Goal: Task Accomplishment & Management: Manage account settings

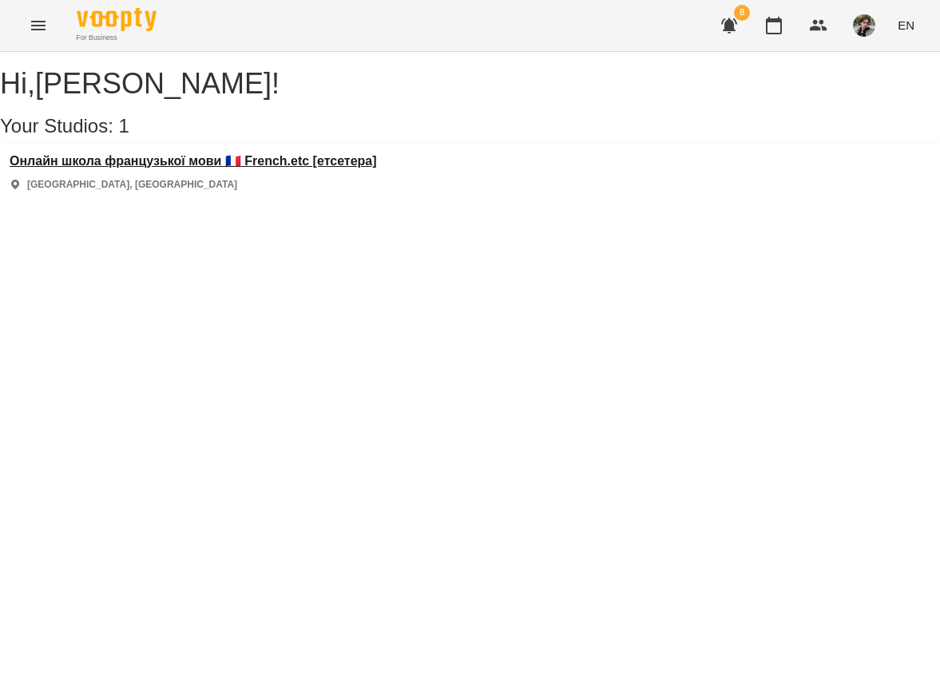
click at [374, 168] on h3 "Онлайн школа французької мови 🇫🇷 French.etc [етсетера]" at bounding box center [193, 161] width 367 height 14
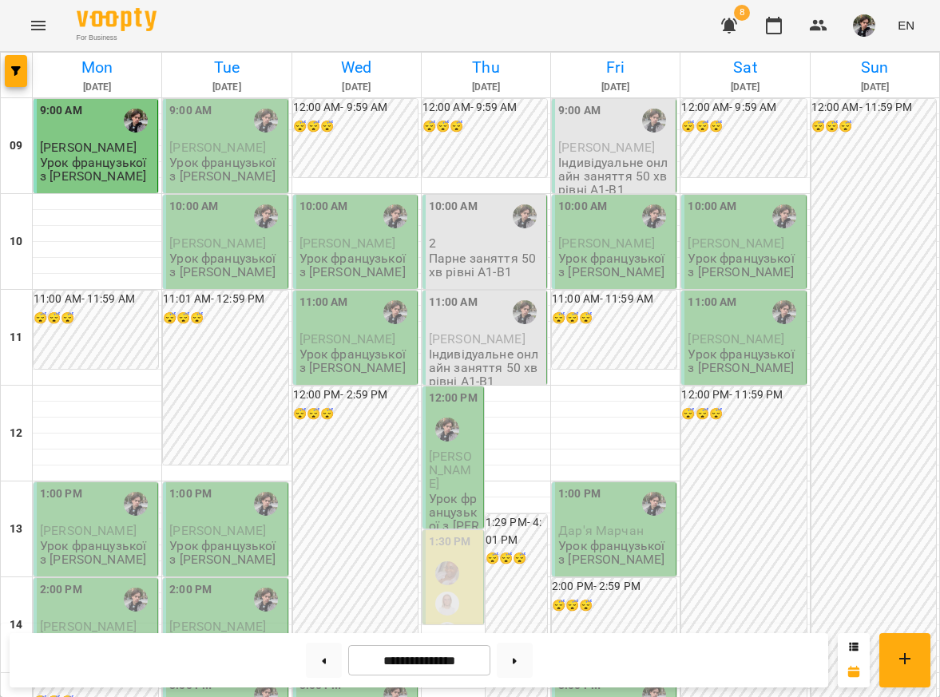
scroll to position [208, 0]
click at [75, 539] on p "Урок французької з [PERSON_NAME]" at bounding box center [97, 553] width 114 height 28
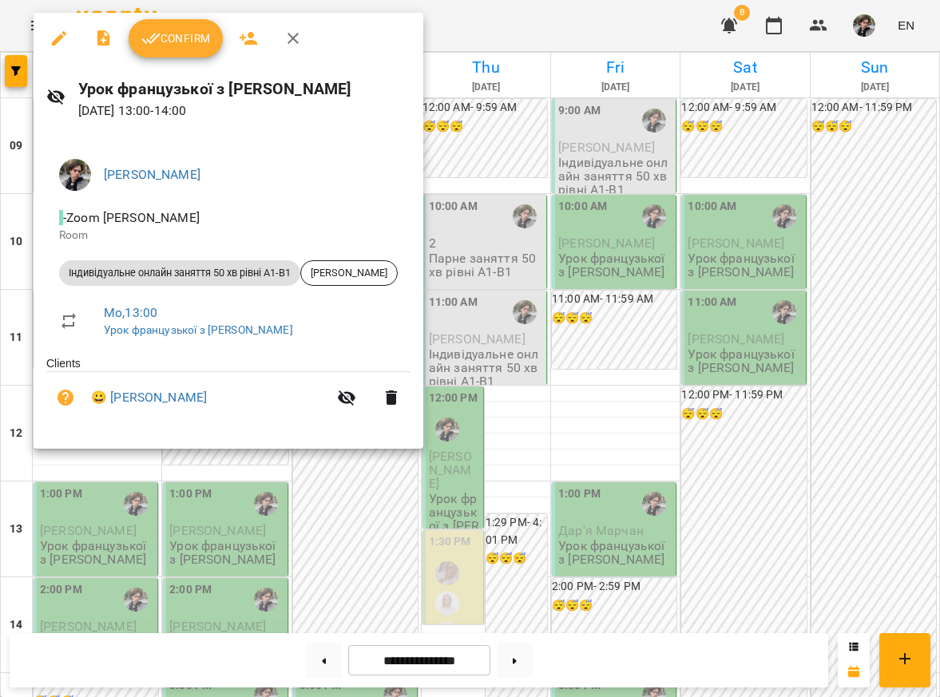
click at [184, 39] on span "Confirm" at bounding box center [175, 38] width 69 height 19
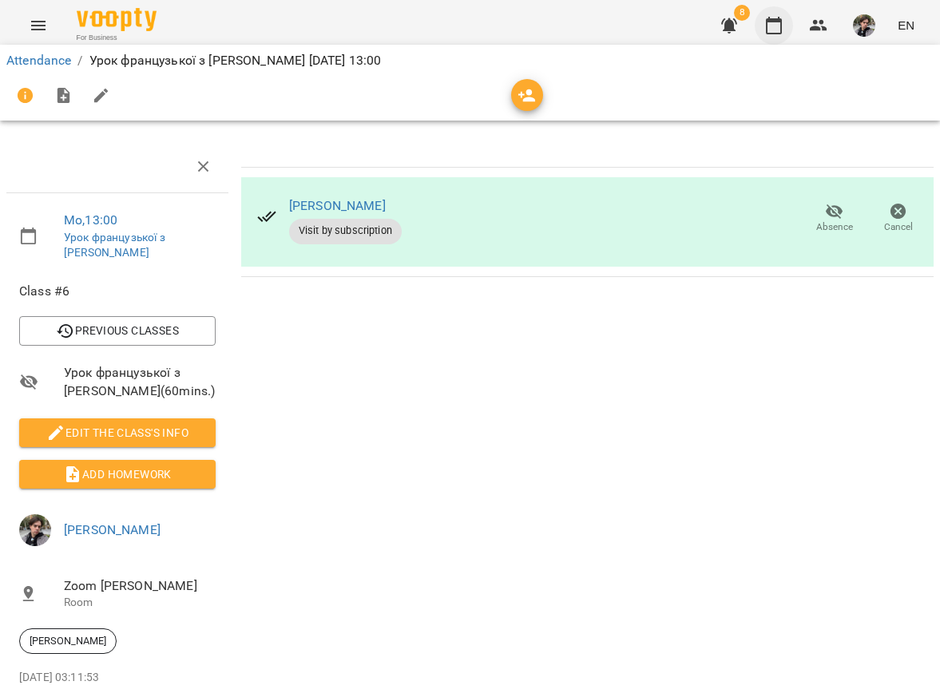
click at [768, 26] on icon "button" at bounding box center [774, 26] width 16 height 18
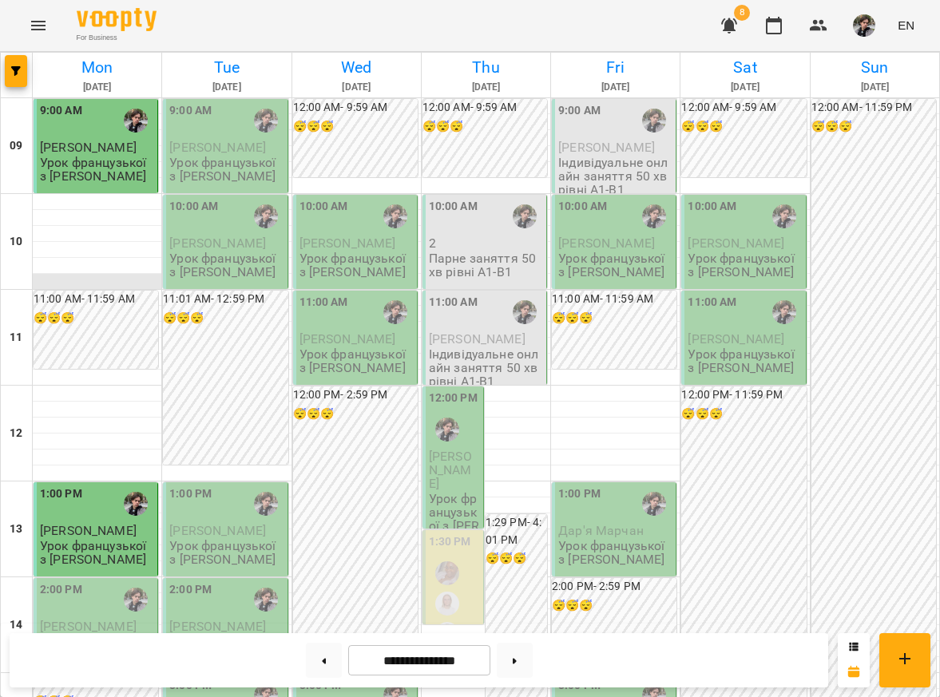
scroll to position [315, 0]
click at [82, 620] on p "[PERSON_NAME]" at bounding box center [97, 627] width 114 height 14
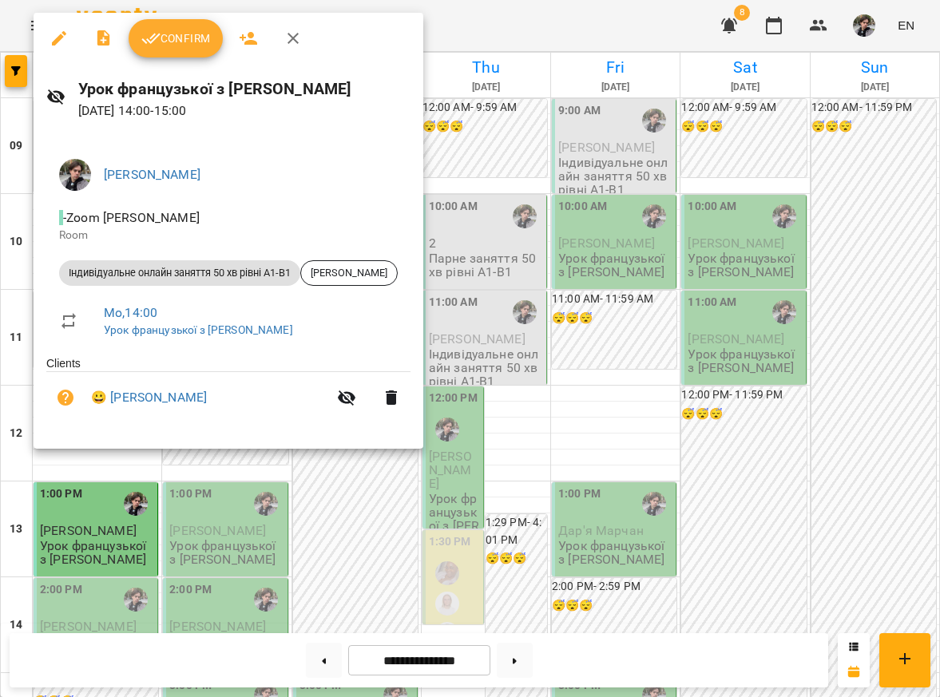
click at [209, 46] on span "Confirm" at bounding box center [175, 38] width 69 height 19
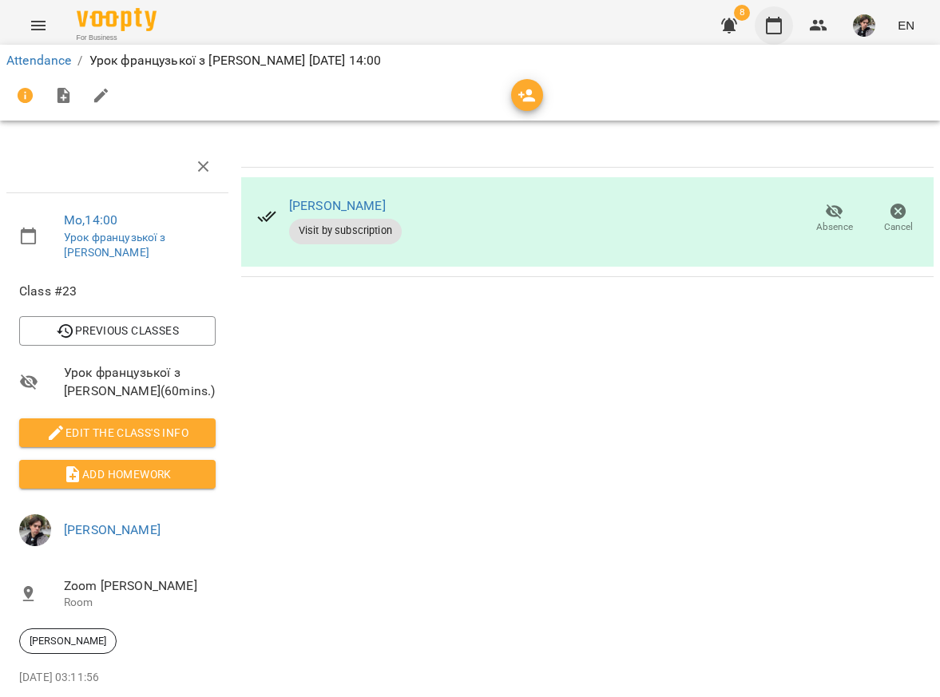
click at [786, 26] on button "button" at bounding box center [774, 25] width 38 height 38
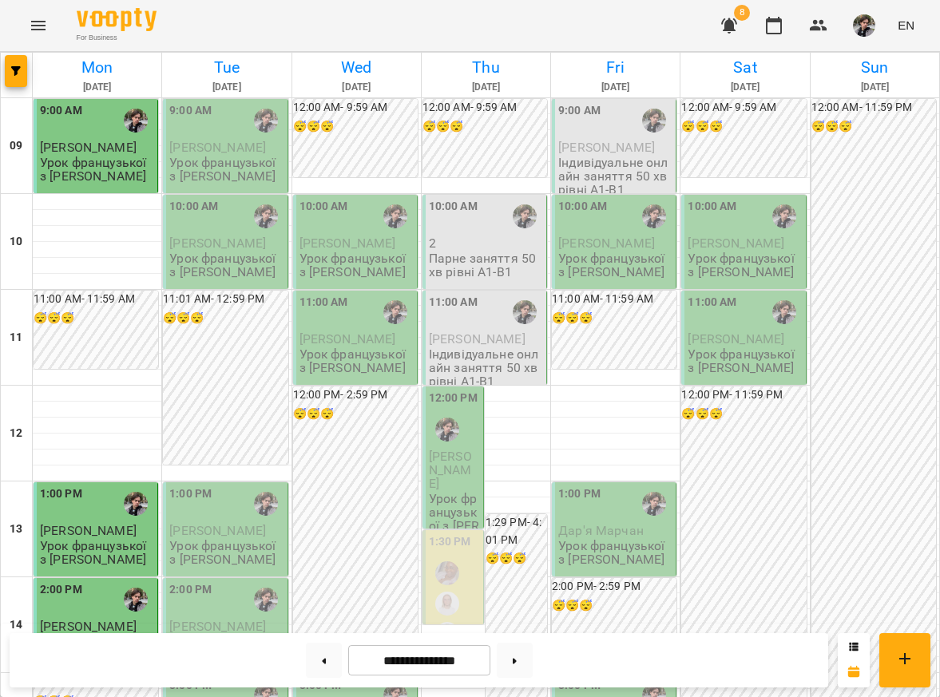
scroll to position [6, 0]
click at [866, 34] on img "button" at bounding box center [864, 25] width 22 height 22
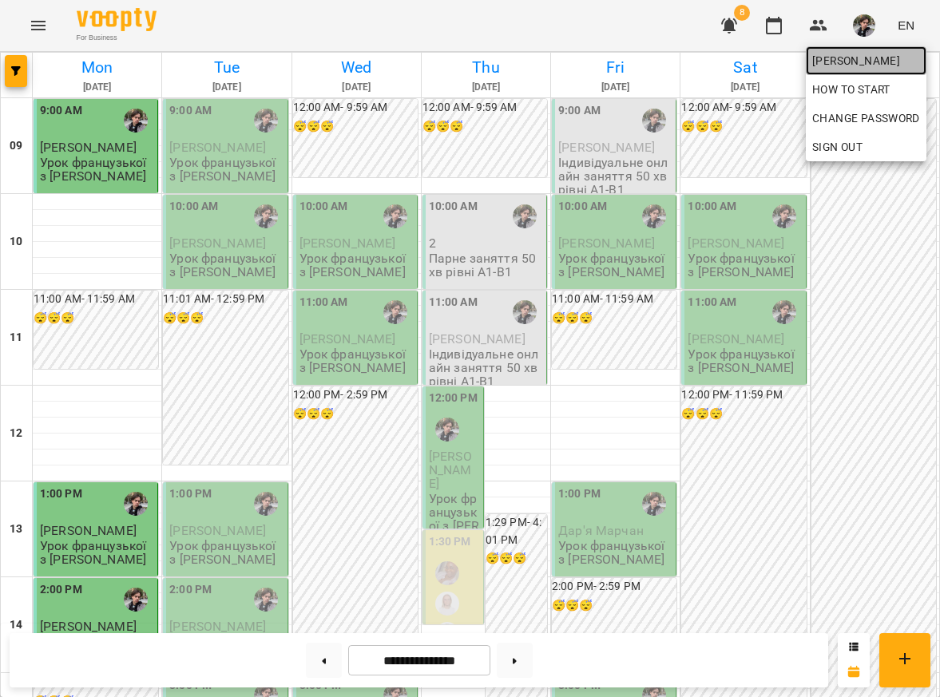
click at [861, 62] on span "[PERSON_NAME]" at bounding box center [866, 60] width 108 height 19
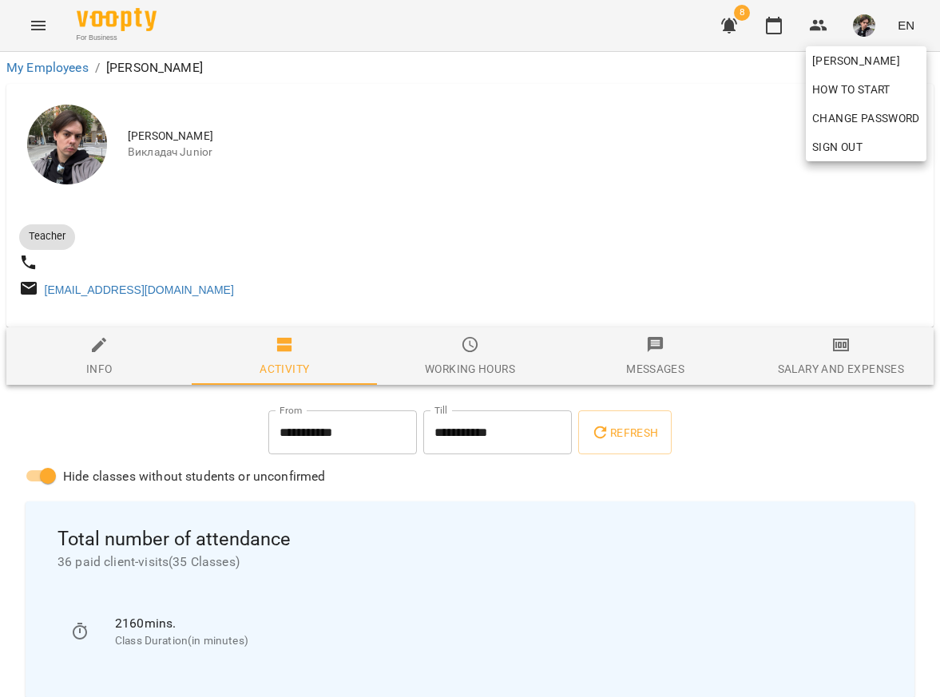
click at [610, 236] on div at bounding box center [470, 348] width 940 height 697
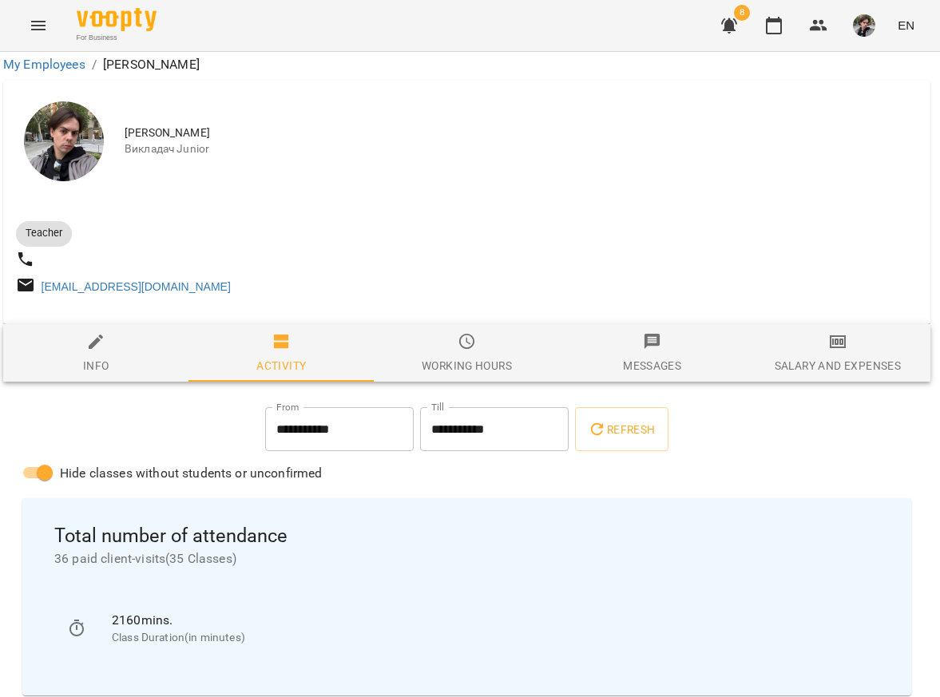
scroll to position [275, 3]
click at [831, 356] on div "Salary and Expenses" at bounding box center [837, 365] width 126 height 19
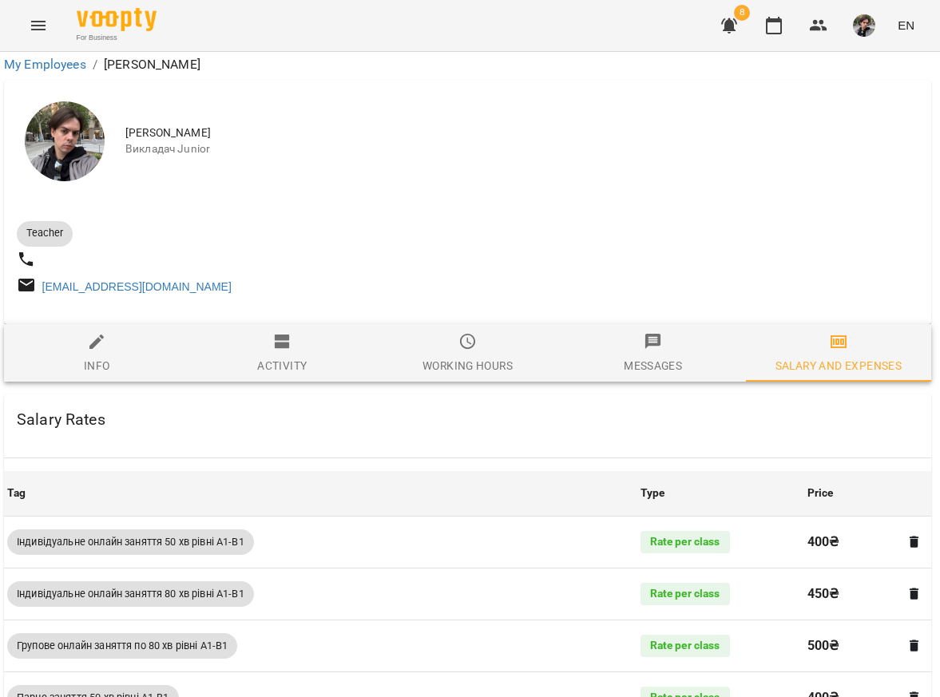
scroll to position [141, 2]
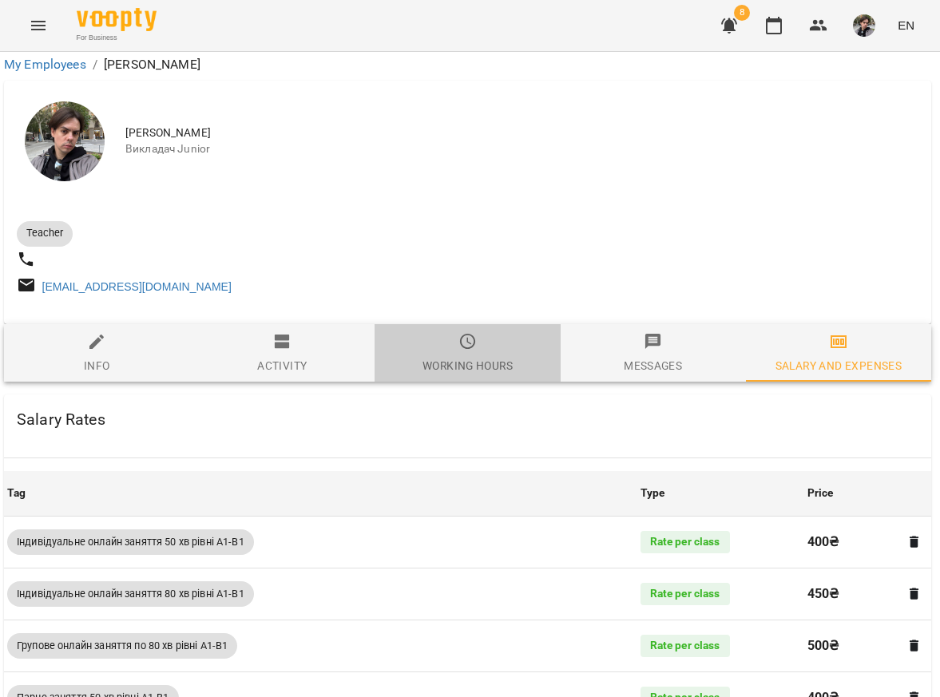
click at [460, 356] on div "Working hours" at bounding box center [467, 365] width 90 height 19
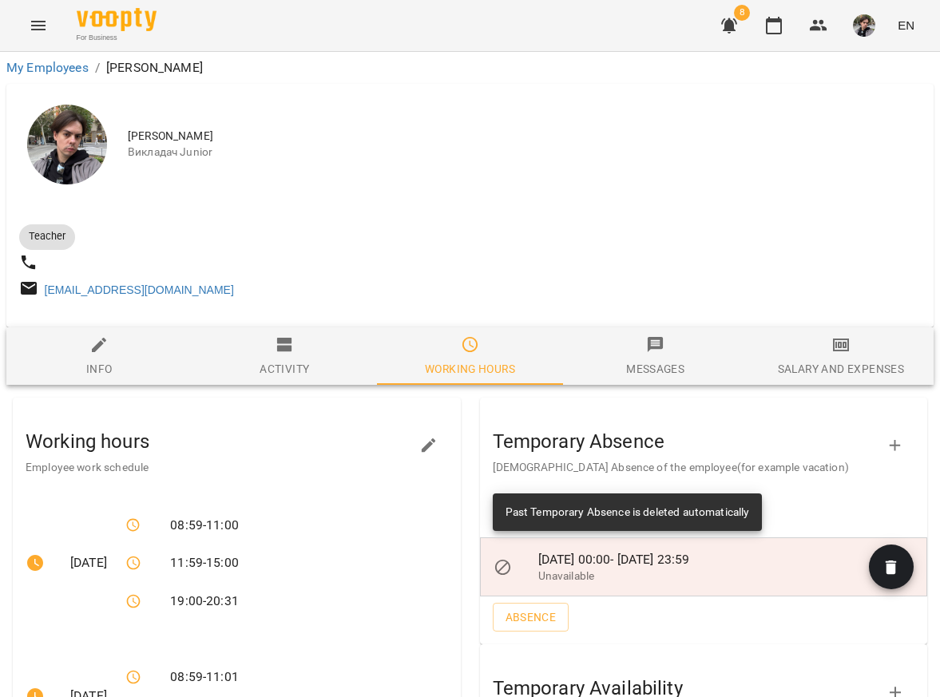
scroll to position [0, 0]
click at [282, 355] on icon "button" at bounding box center [284, 344] width 19 height 19
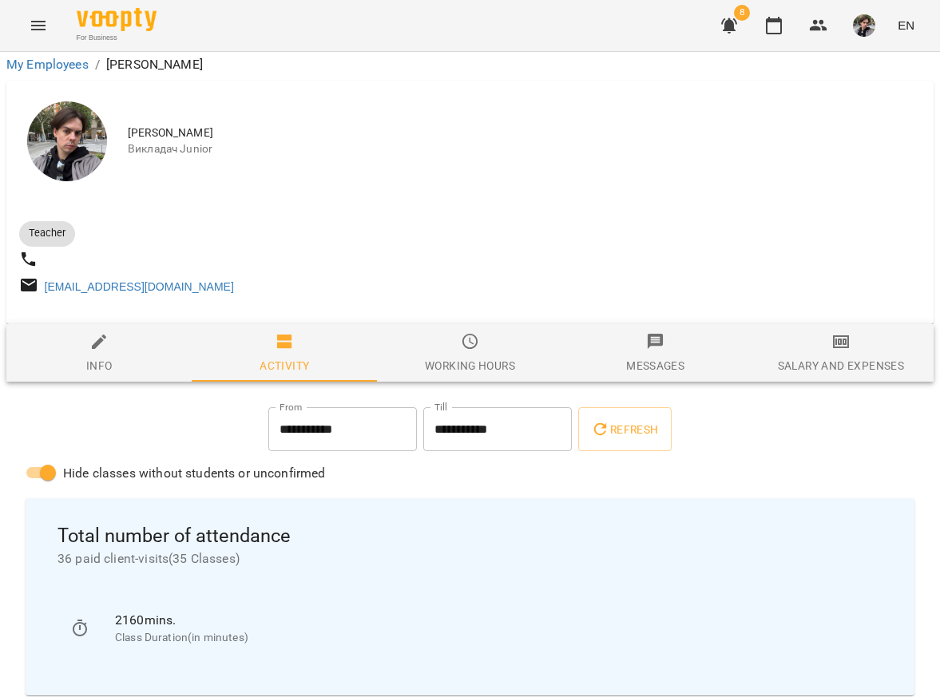
scroll to position [890, 0]
